Goal: Task Accomplishment & Management: Use online tool/utility

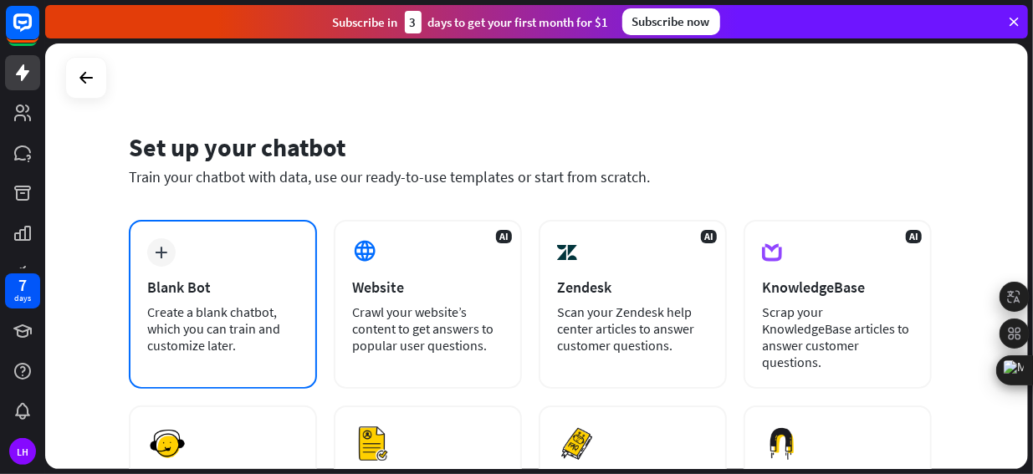
click at [206, 316] on div "Create a blank chatbot, which you can train and customize later." at bounding box center [222, 329] width 151 height 50
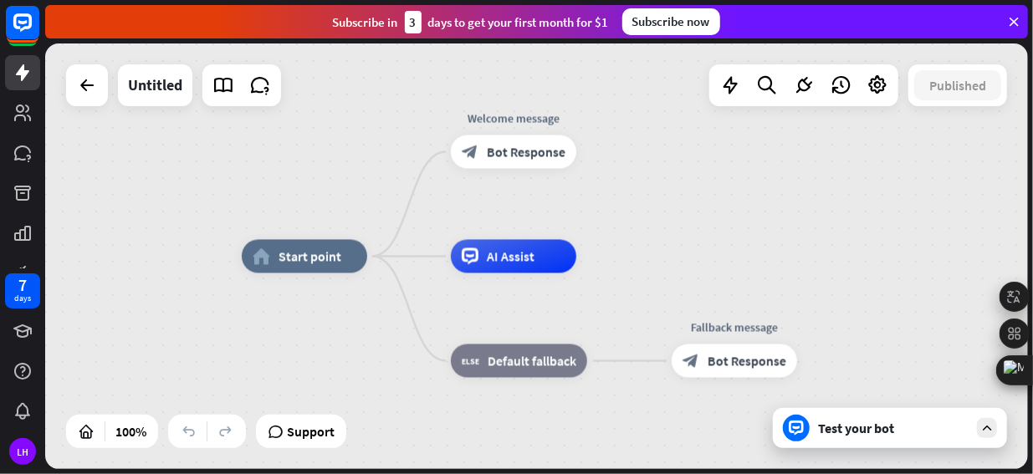
click at [911, 438] on div "Test your bot" at bounding box center [890, 428] width 234 height 40
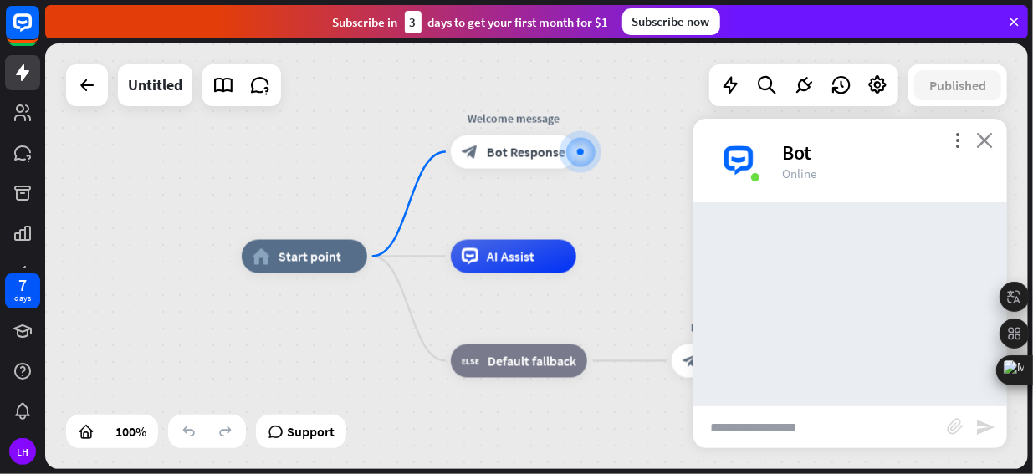
click at [992, 138] on icon "close" at bounding box center [984, 140] width 17 height 16
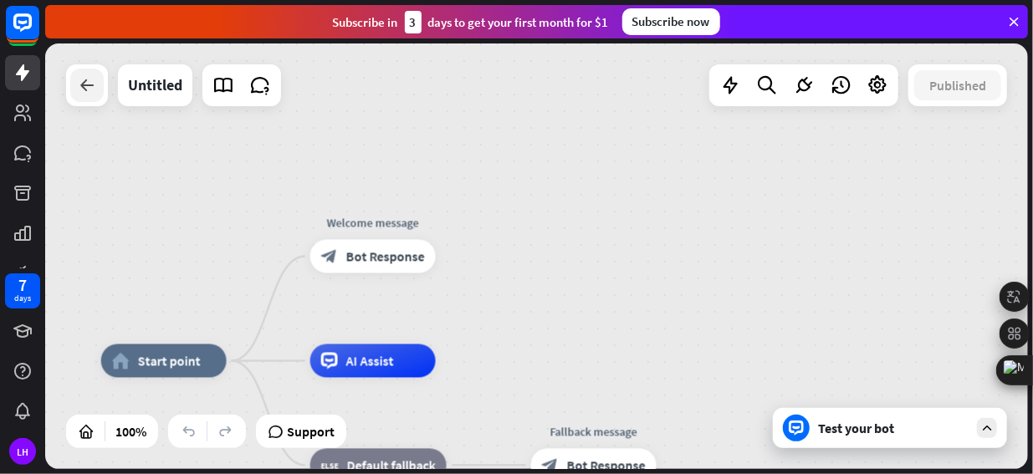
click at [79, 94] on icon at bounding box center [87, 85] width 20 height 20
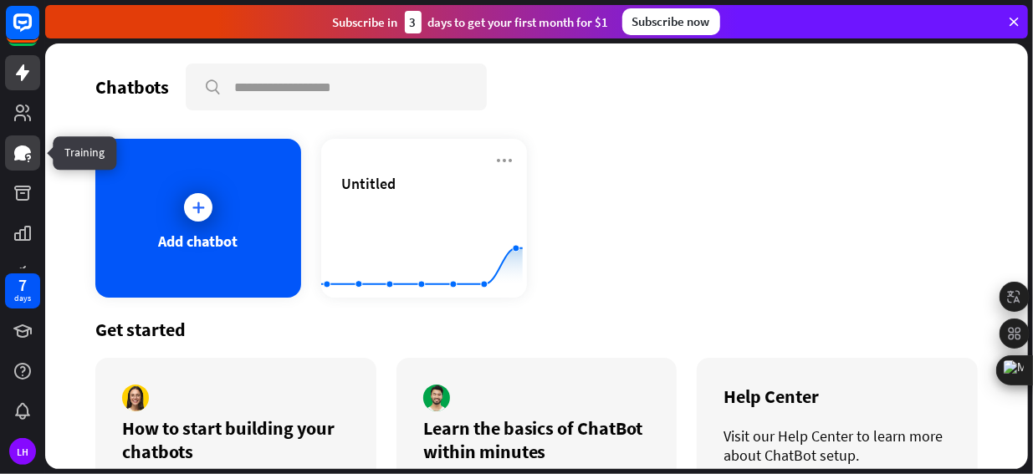
click at [23, 155] on icon at bounding box center [22, 153] width 17 height 15
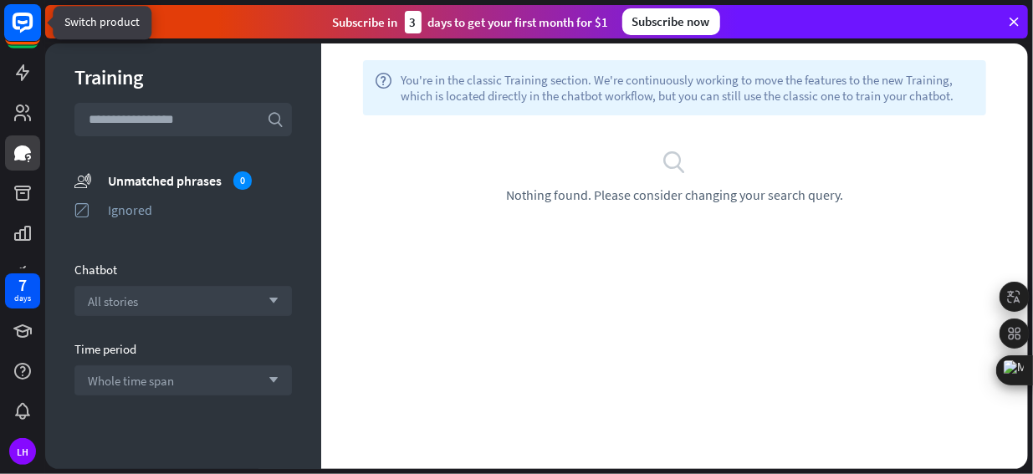
click at [22, 20] on rect at bounding box center [22, 22] width 37 height 37
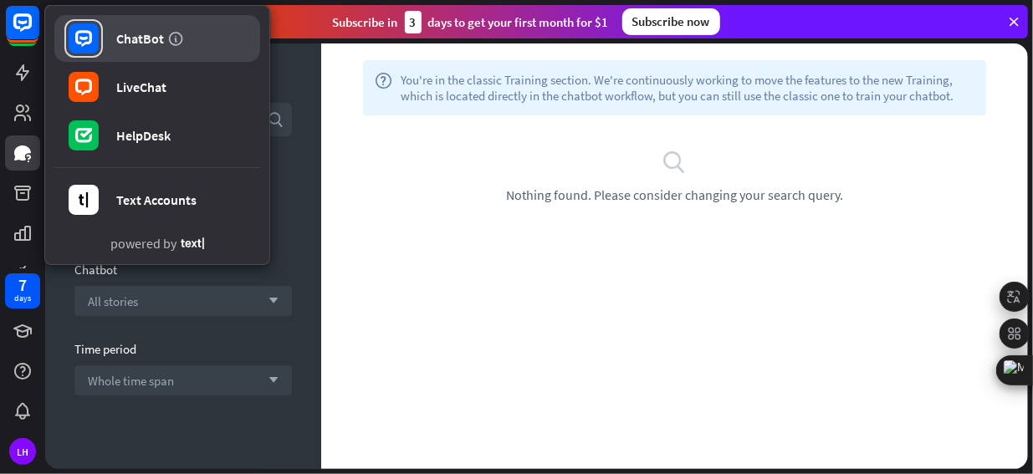
click at [131, 46] on div "ChatBot" at bounding box center [140, 38] width 48 height 17
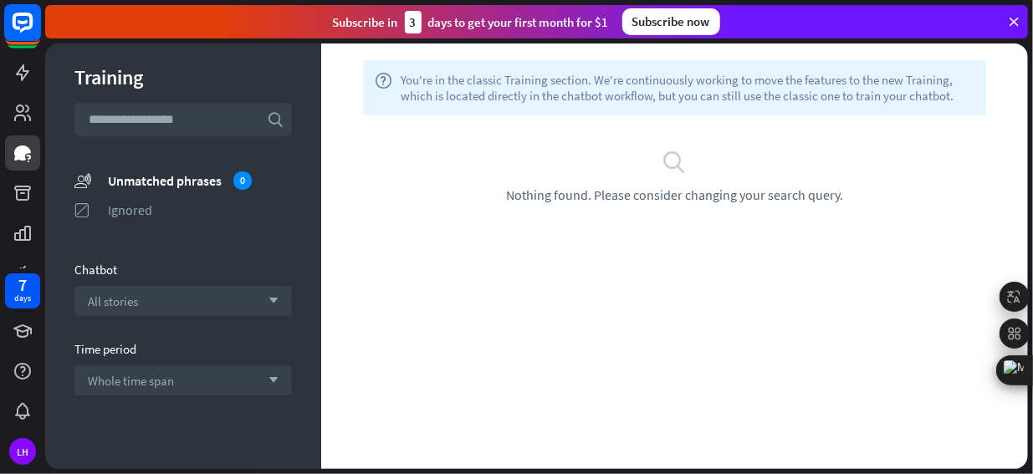
click at [26, 26] on icon at bounding box center [23, 23] width 20 height 20
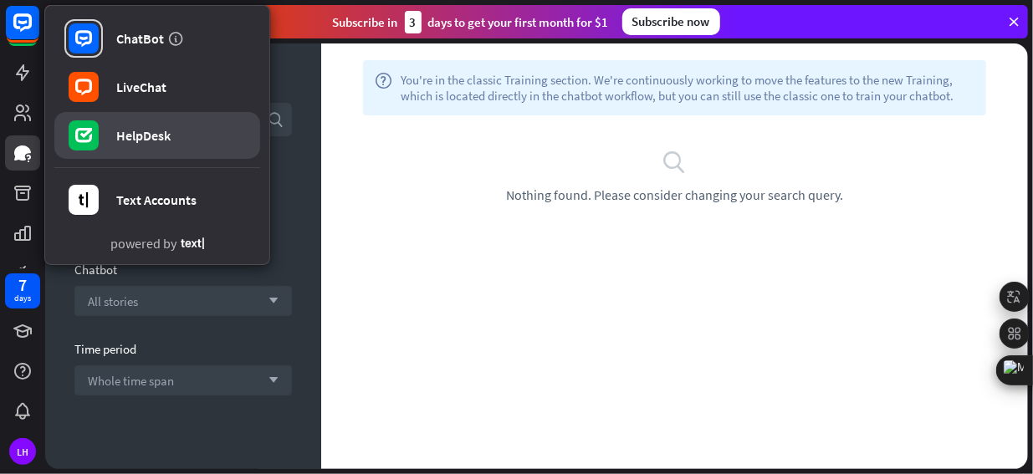
click at [101, 130] on div at bounding box center [83, 135] width 38 height 38
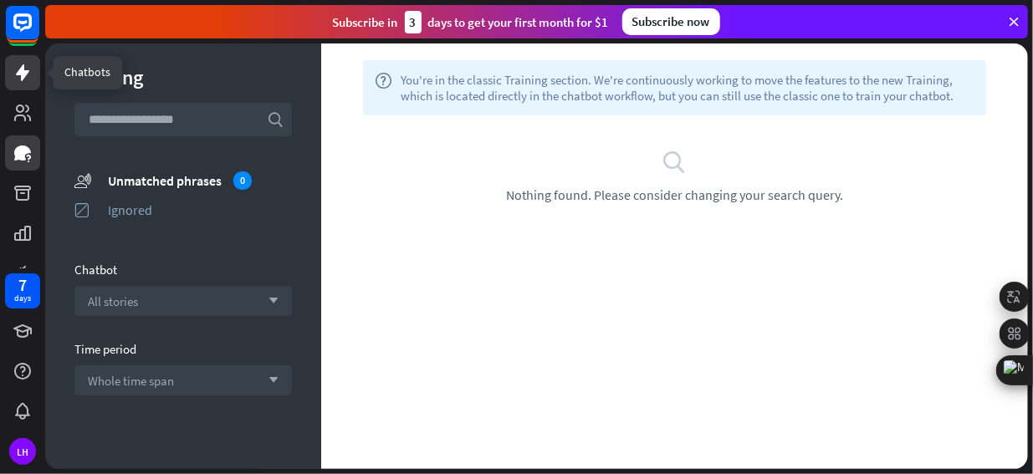
click at [18, 78] on icon at bounding box center [23, 73] width 20 height 20
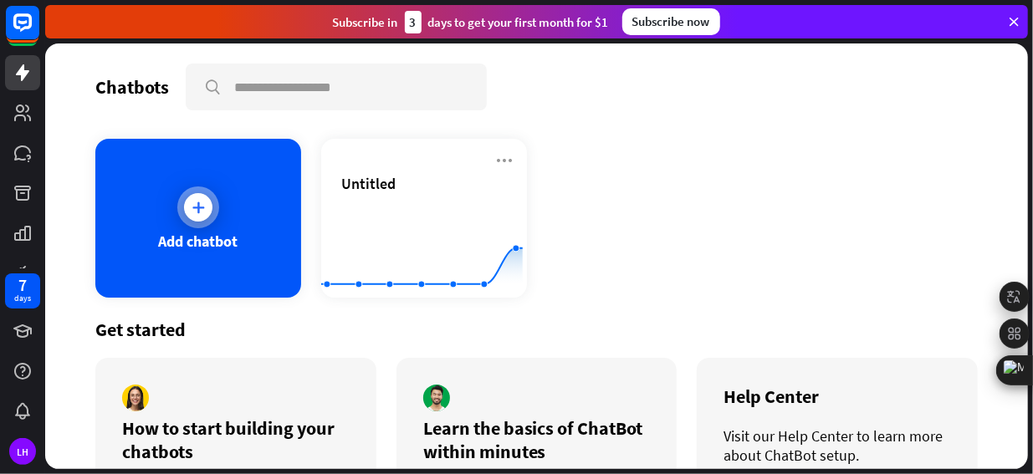
click at [190, 209] on icon at bounding box center [198, 207] width 17 height 17
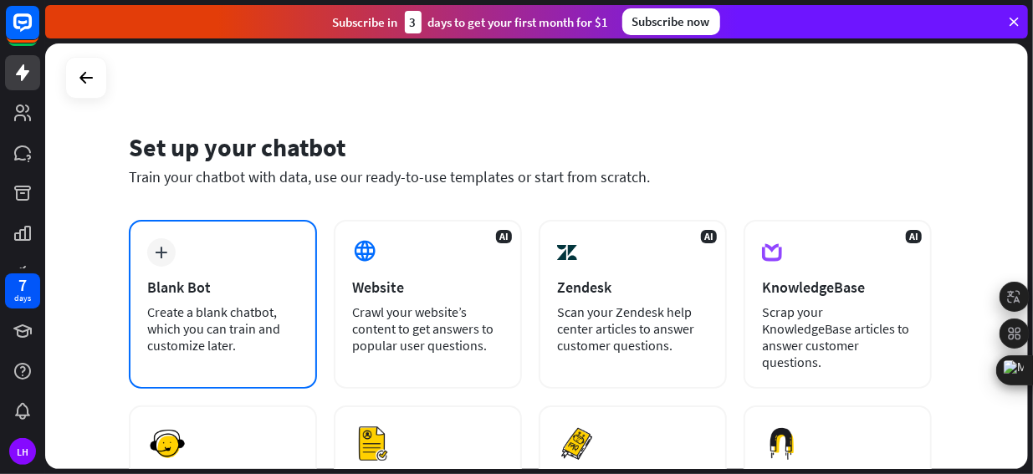
click at [261, 315] on div "Create a blank chatbot, which you can train and customize later." at bounding box center [222, 329] width 151 height 50
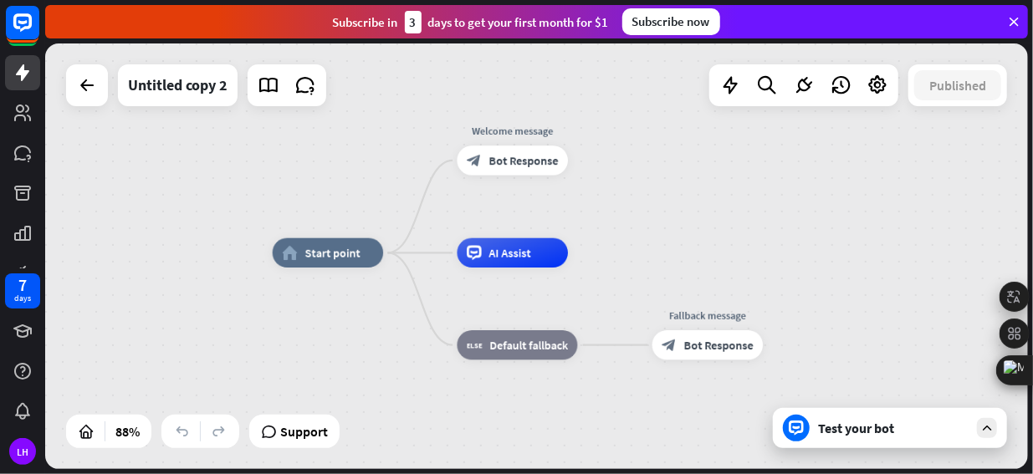
click at [840, 424] on div "Test your bot" at bounding box center [893, 428] width 151 height 17
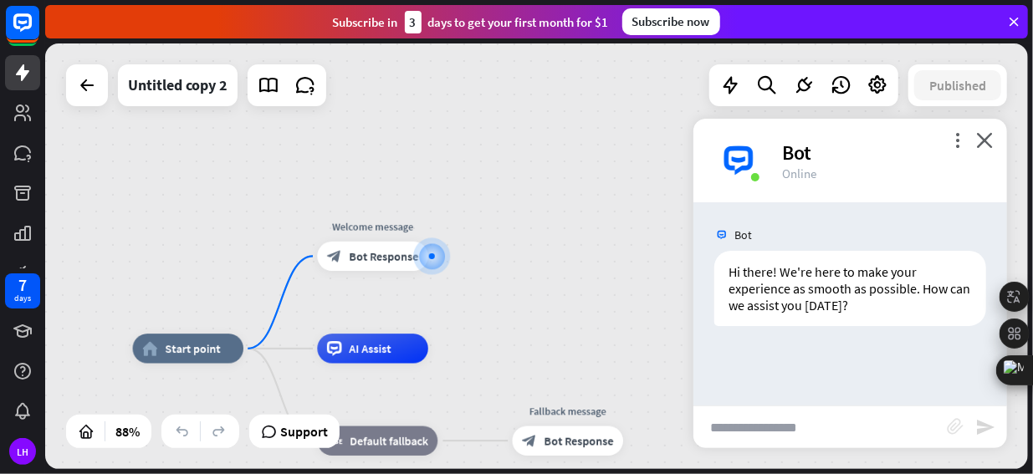
click at [947, 423] on icon "block_attachment" at bounding box center [955, 426] width 17 height 17
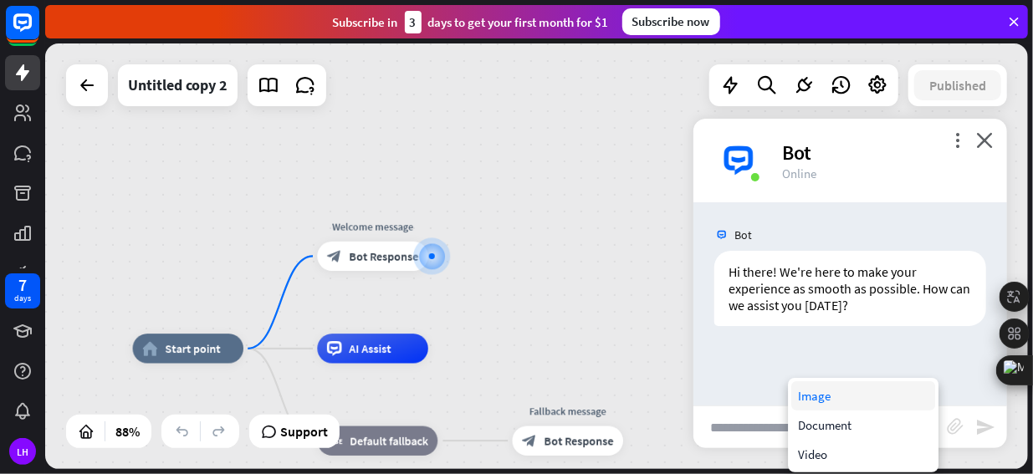
click at [847, 397] on div "Image" at bounding box center [863, 396] width 144 height 29
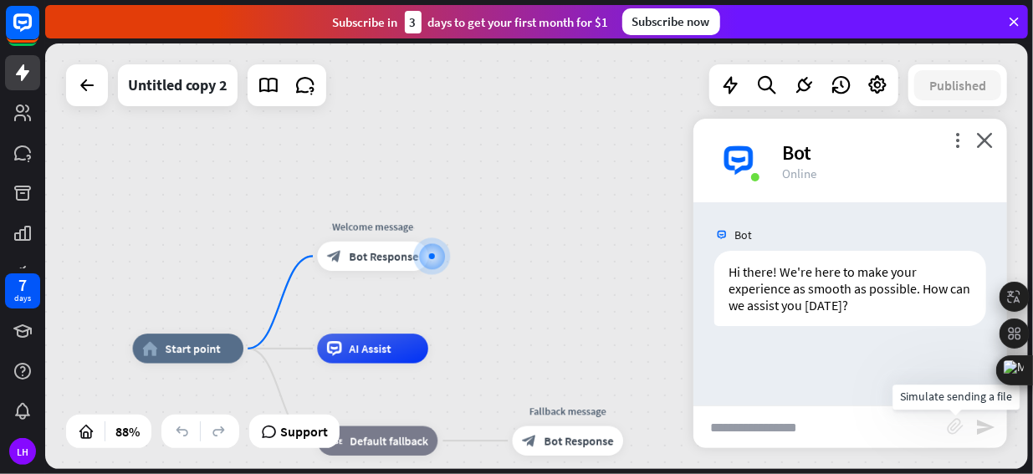
click at [954, 425] on icon "block_attachment" at bounding box center [955, 426] width 17 height 17
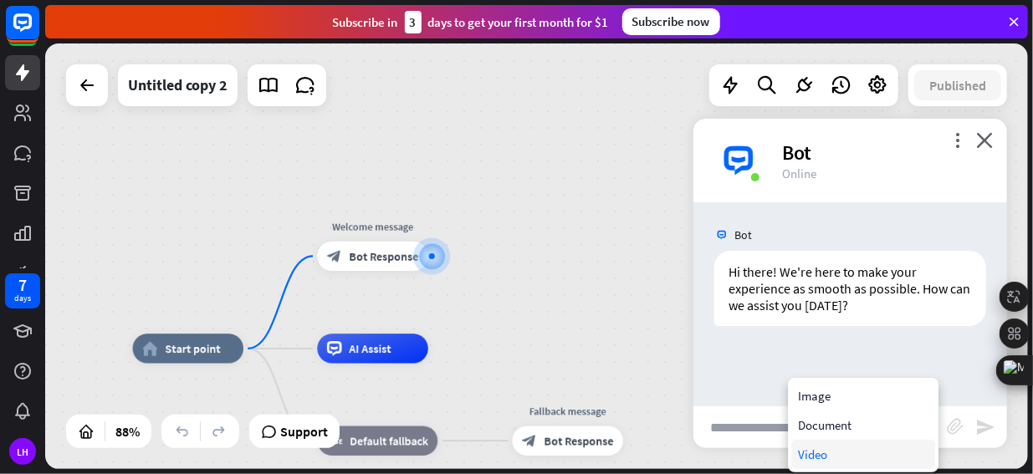
click at [841, 448] on div "Video" at bounding box center [863, 454] width 144 height 29
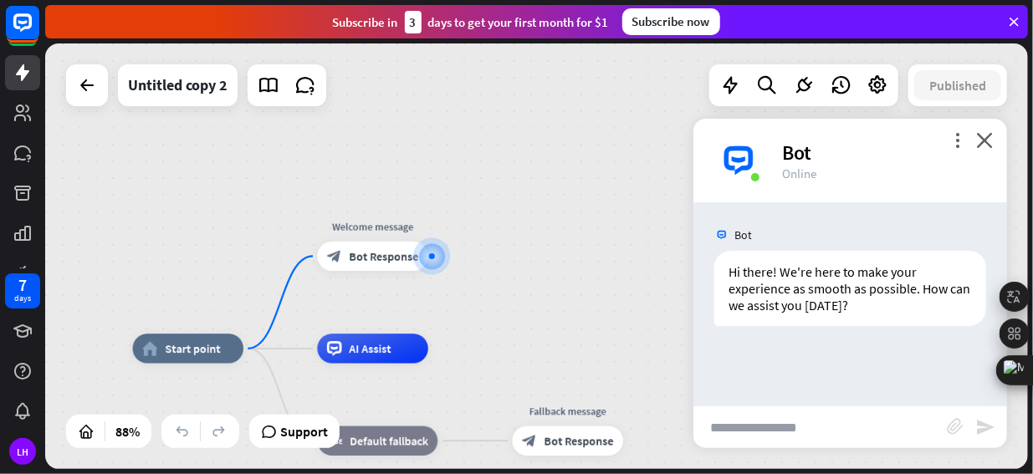
type input "**********"
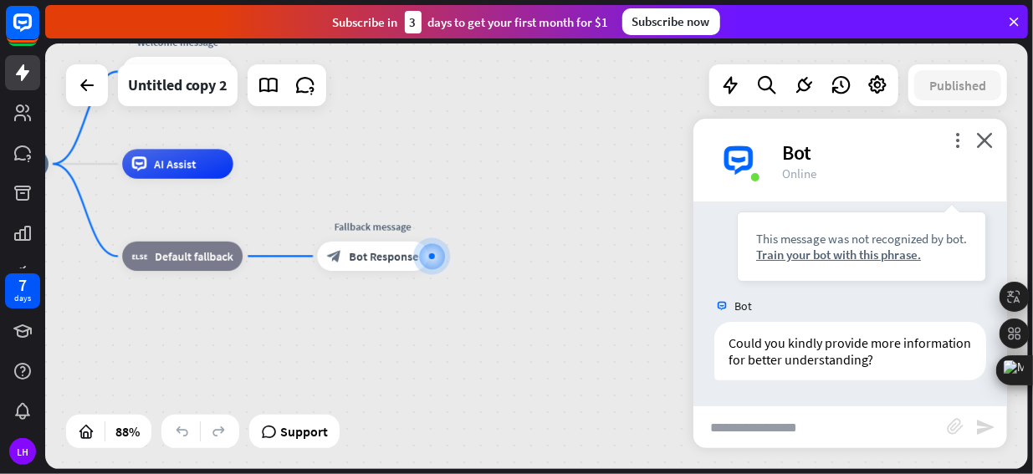
scroll to position [295, 0]
